Goal: Find specific page/section: Find specific page/section

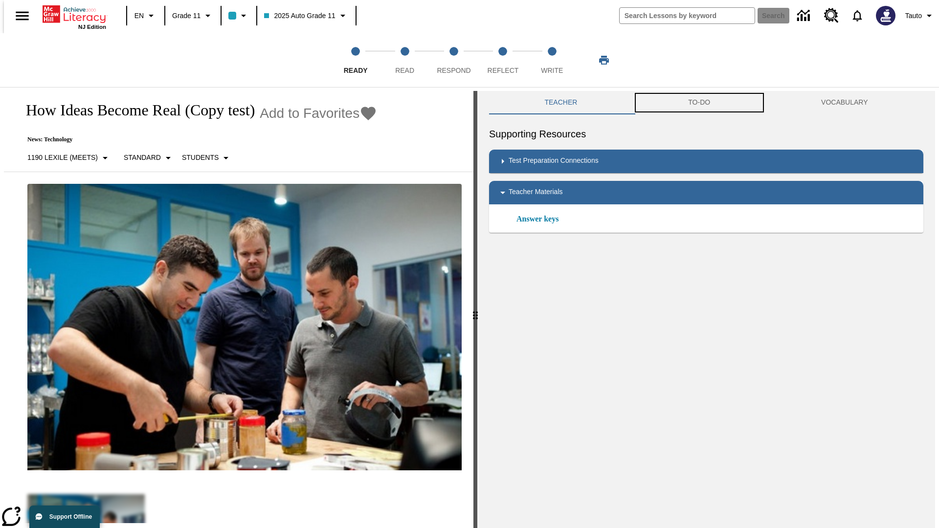
click at [699, 103] on button "TO-DO" at bounding box center [699, 102] width 133 height 23
